Goal: Transaction & Acquisition: Purchase product/service

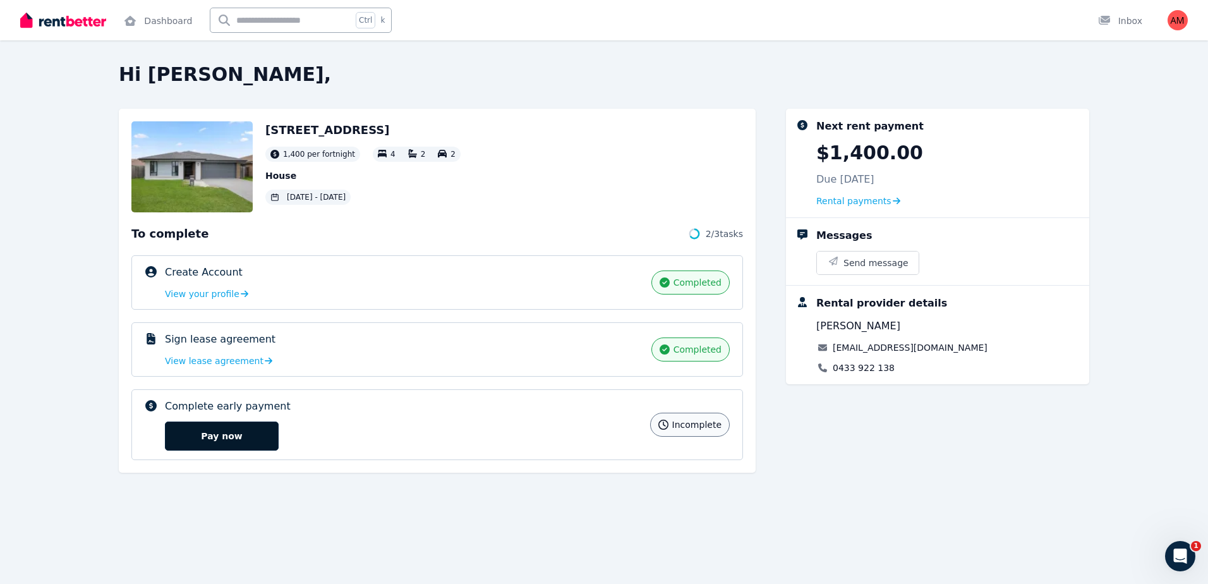
click at [238, 438] on button "Pay now" at bounding box center [222, 435] width 114 height 29
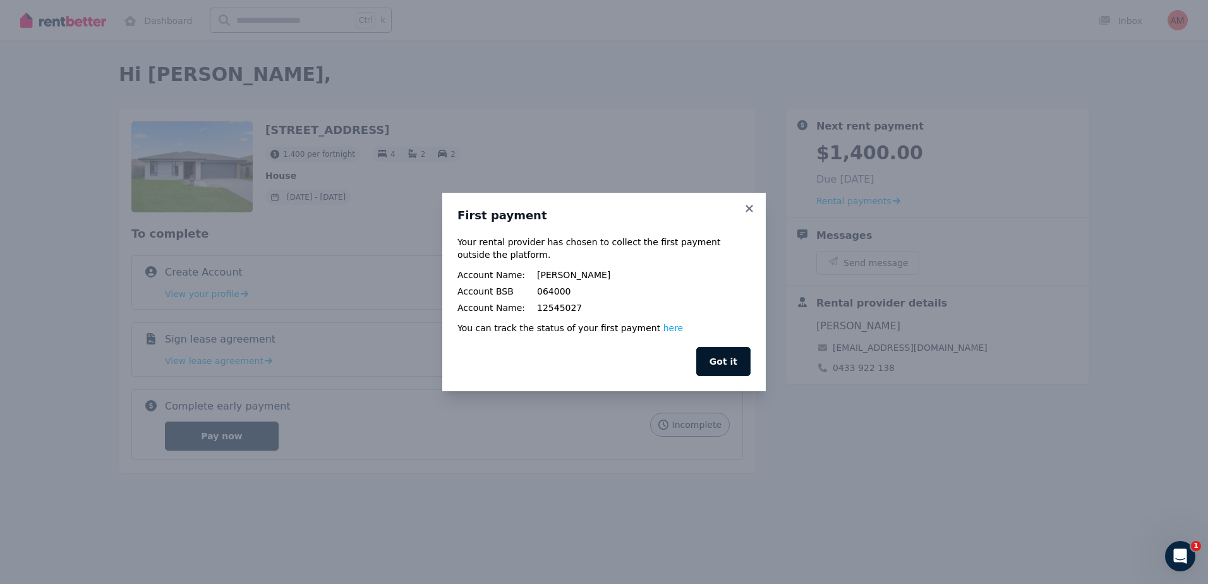
click at [705, 364] on button "Got it" at bounding box center [723, 361] width 54 height 29
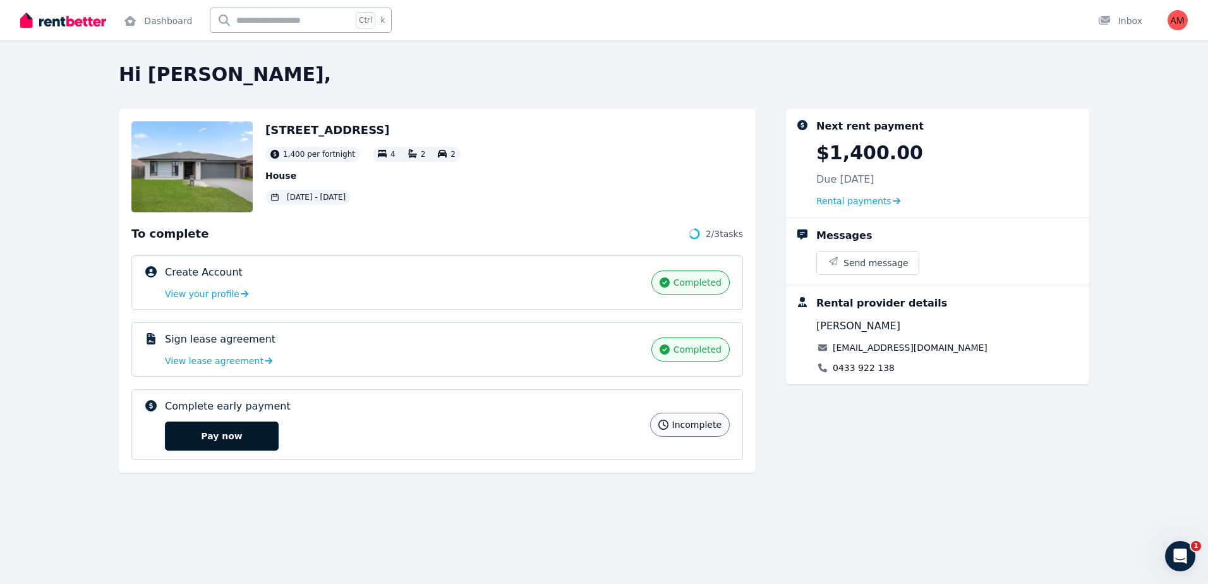
click at [244, 431] on button "Pay now" at bounding box center [222, 435] width 114 height 29
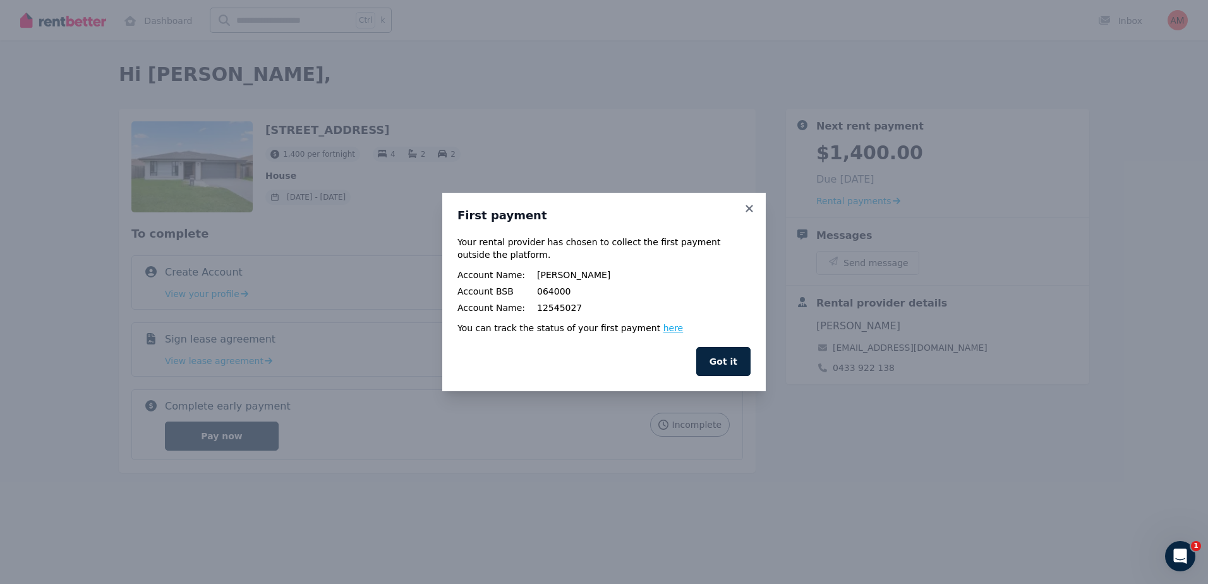
click at [663, 325] on link "here" at bounding box center [673, 328] width 20 height 10
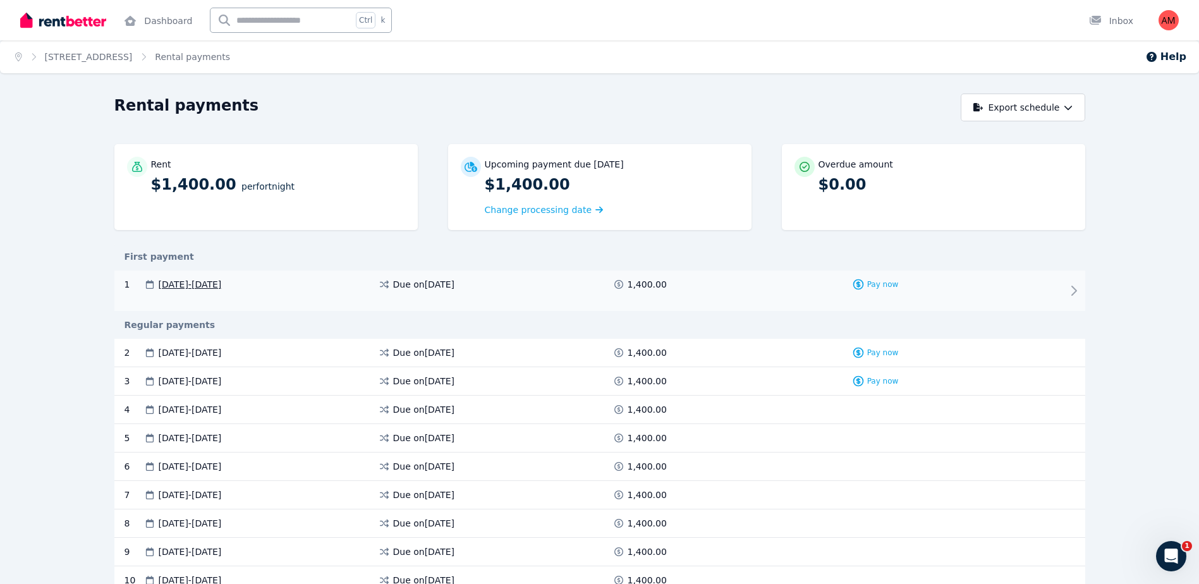
click at [1008, 285] on div "1 [DATE] - [DATE] Due on [DATE] 1,400.00 Pay now" at bounding box center [599, 290] width 971 height 40
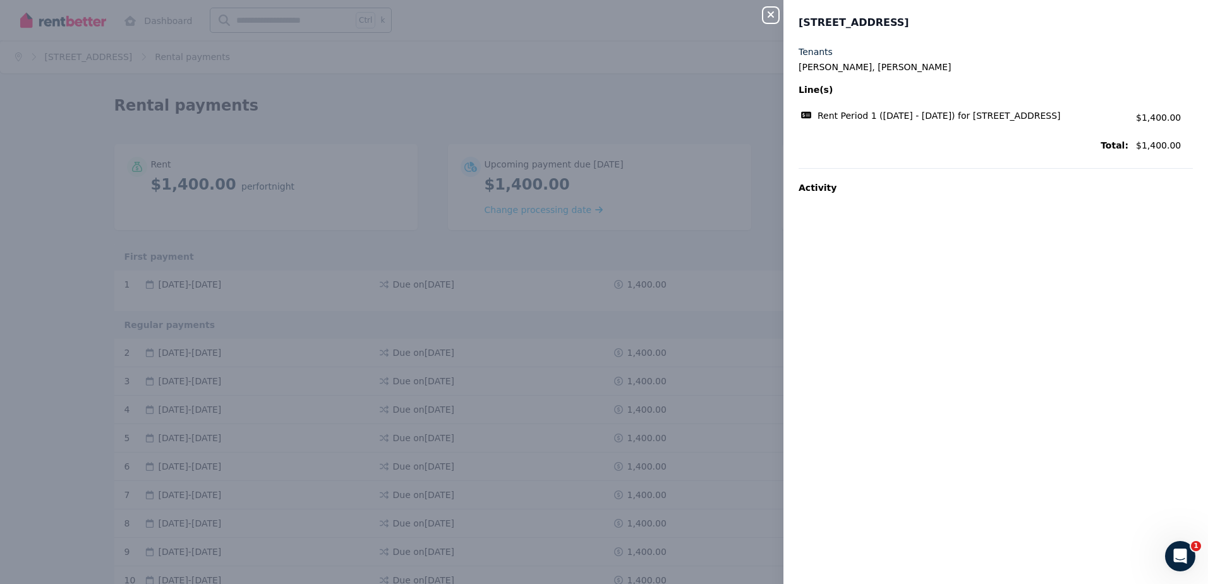
click at [694, 140] on div "Close panel [STREET_ADDRESS] Tenants [PERSON_NAME], [PERSON_NAME] Line(s) Rent …" at bounding box center [604, 292] width 1208 height 584
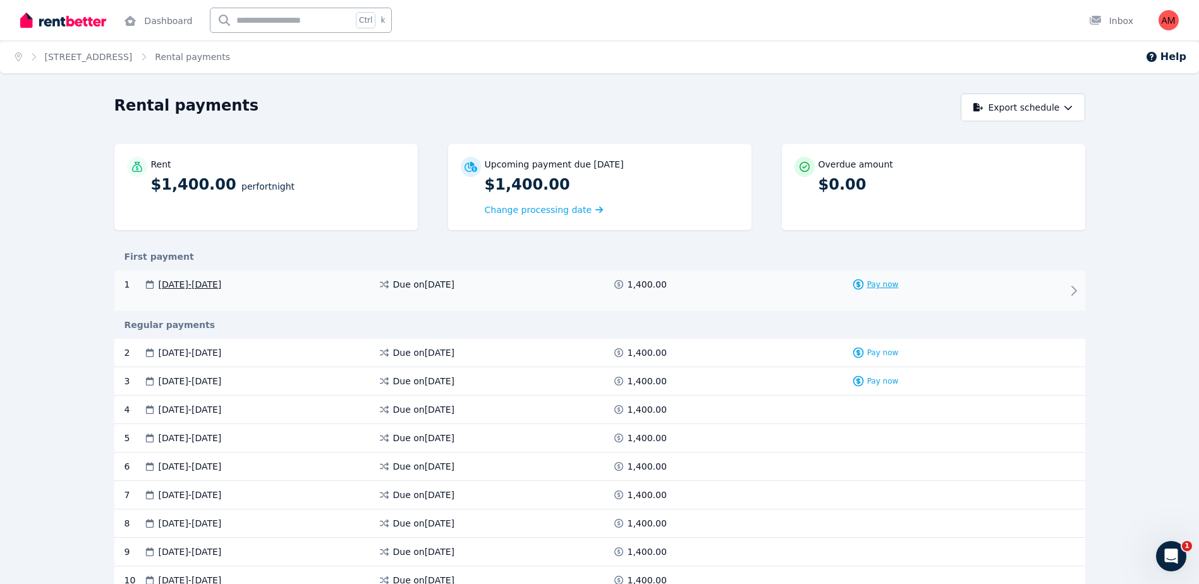
click at [880, 287] on span "Pay now" at bounding box center [883, 284] width 32 height 10
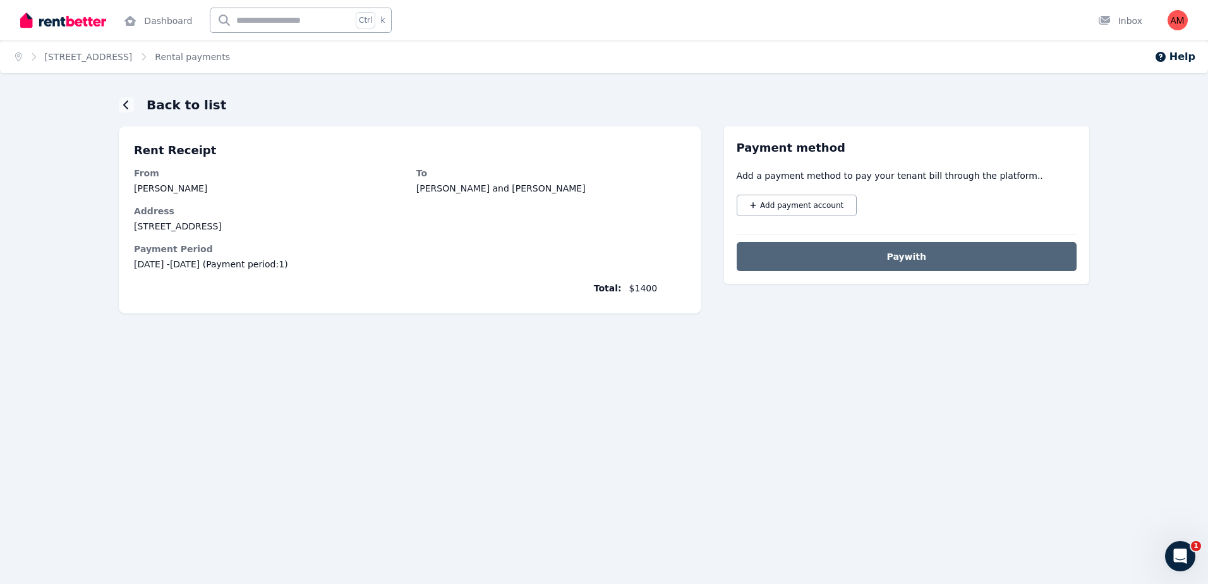
click at [111, 93] on div "Home [STREET_ADDRESS] Rental payments Help Back to list Rent Receipt From [PERS…" at bounding box center [604, 292] width 1208 height 584
click at [116, 102] on div "Back to list Rent Receipt From [PERSON_NAME] To [PERSON_NAME] and [PERSON_NAME]…" at bounding box center [604, 227] width 1208 height 263
click at [120, 103] on div at bounding box center [126, 104] width 15 height 15
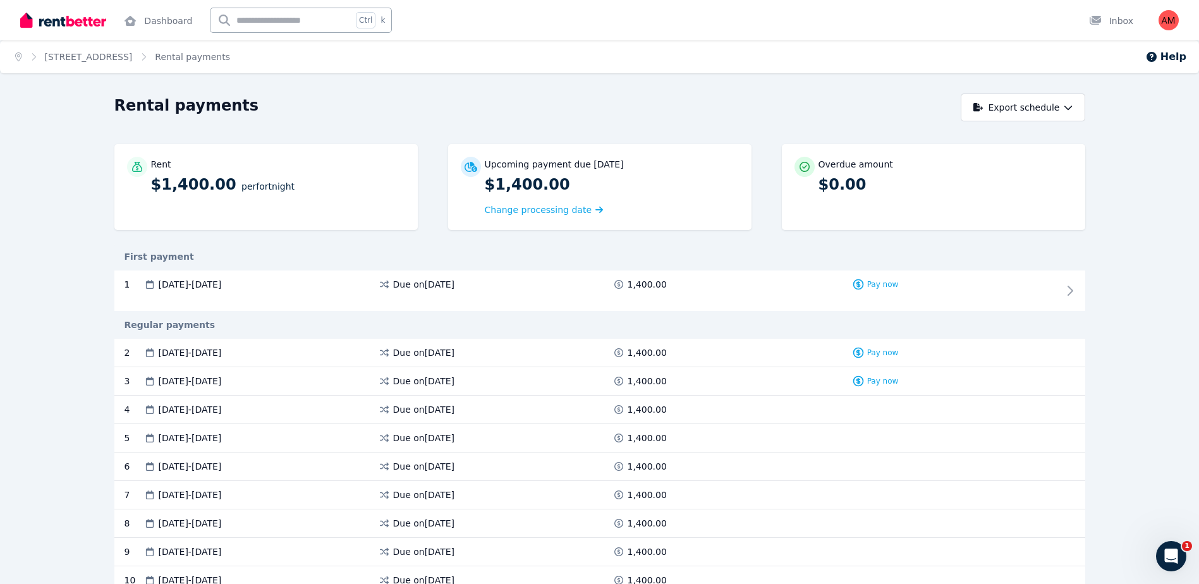
click at [118, 63] on ol "Home [STREET_ADDRESS]" at bounding box center [122, 56] width 245 height 33
click at [122, 62] on link "[STREET_ADDRESS]" at bounding box center [89, 57] width 88 height 10
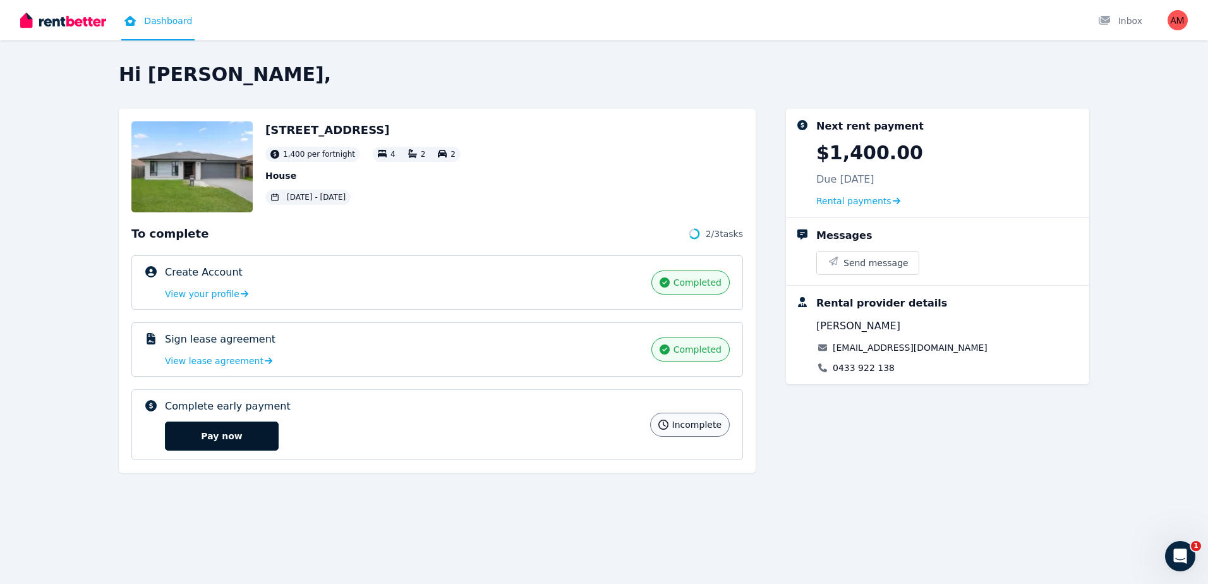
click at [197, 444] on button "Pay now" at bounding box center [222, 435] width 114 height 29
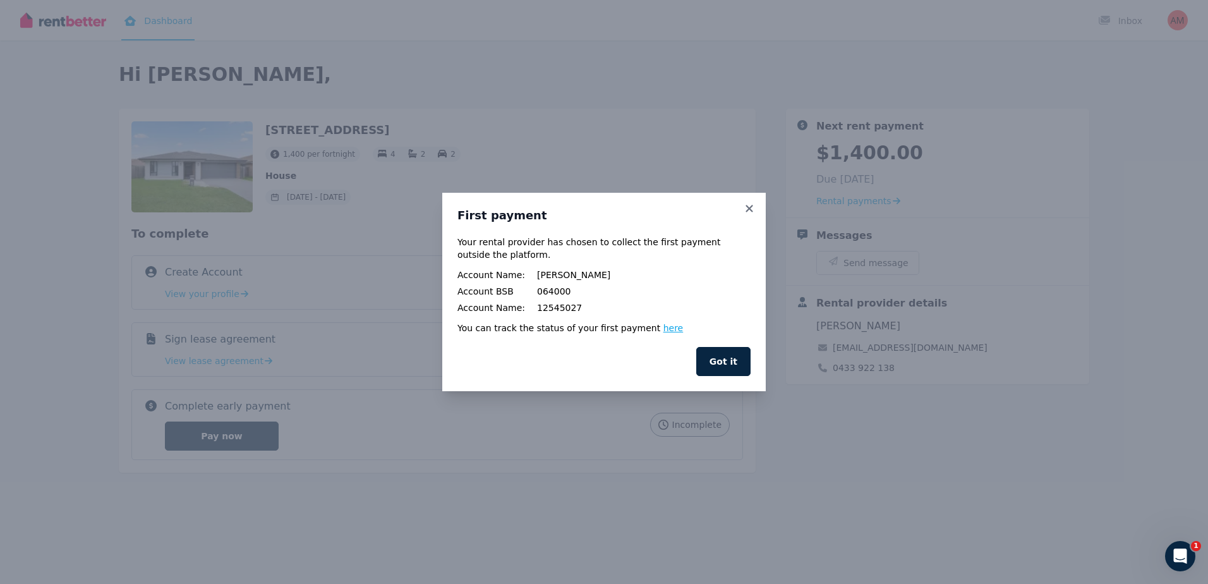
click at [663, 330] on link "here" at bounding box center [673, 328] width 20 height 10
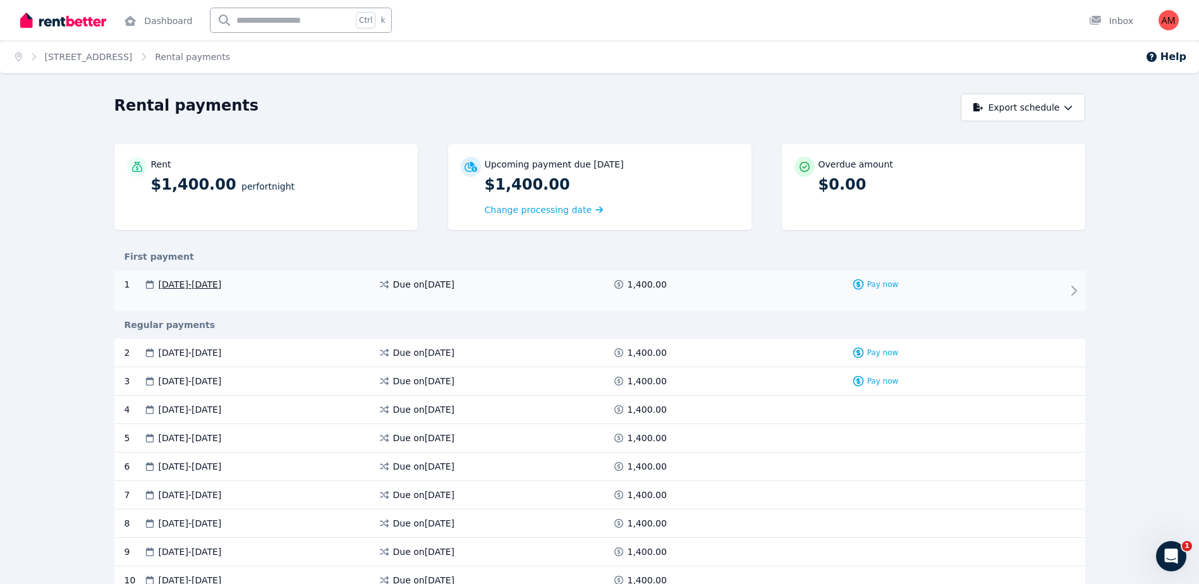
click at [1072, 288] on icon at bounding box center [1073, 290] width 15 height 15
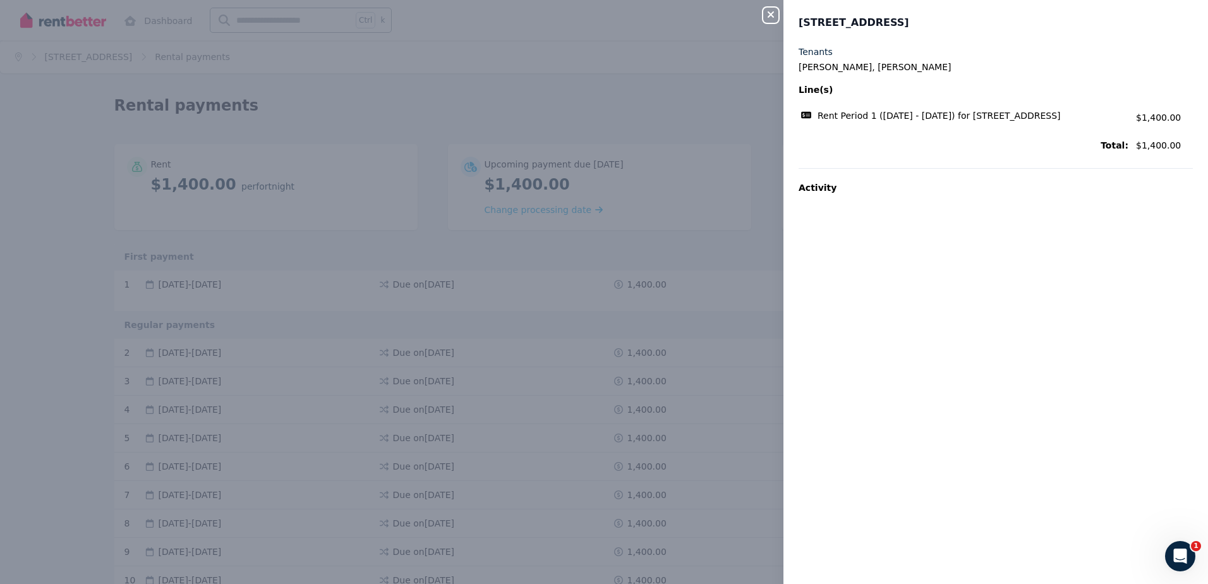
click at [1070, 288] on div "Tenants [PERSON_NAME], [PERSON_NAME] Line(s) Rent Period 1 ([DATE] - [DATE]) fo…" at bounding box center [995, 306] width 425 height 523
click at [773, 17] on icon "button" at bounding box center [771, 14] width 6 height 6
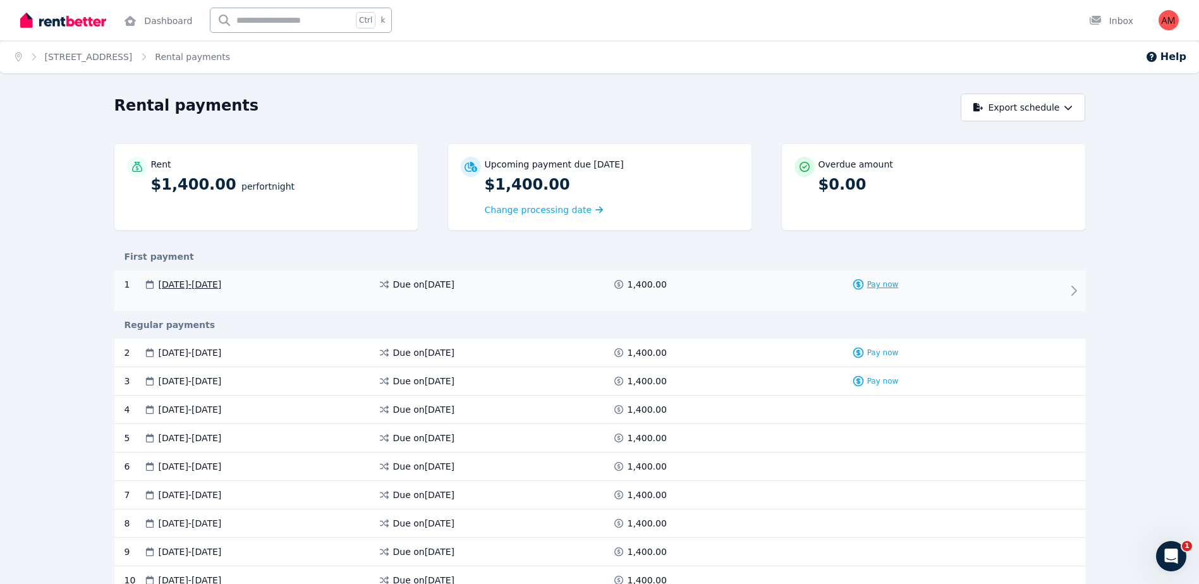
click at [890, 285] on span "Pay now" at bounding box center [883, 284] width 32 height 10
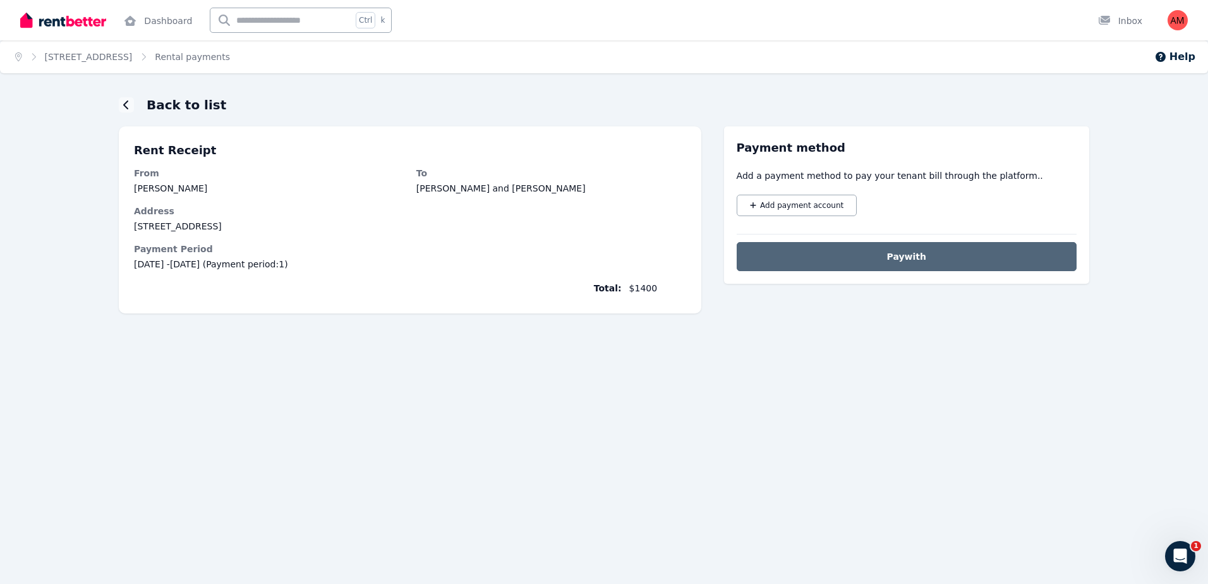
drag, startPoint x: 134, startPoint y: 187, endPoint x: 226, endPoint y: 188, distance: 92.3
click at [226, 188] on dd "[PERSON_NAME]" at bounding box center [269, 188] width 270 height 13
